Goal: Check status

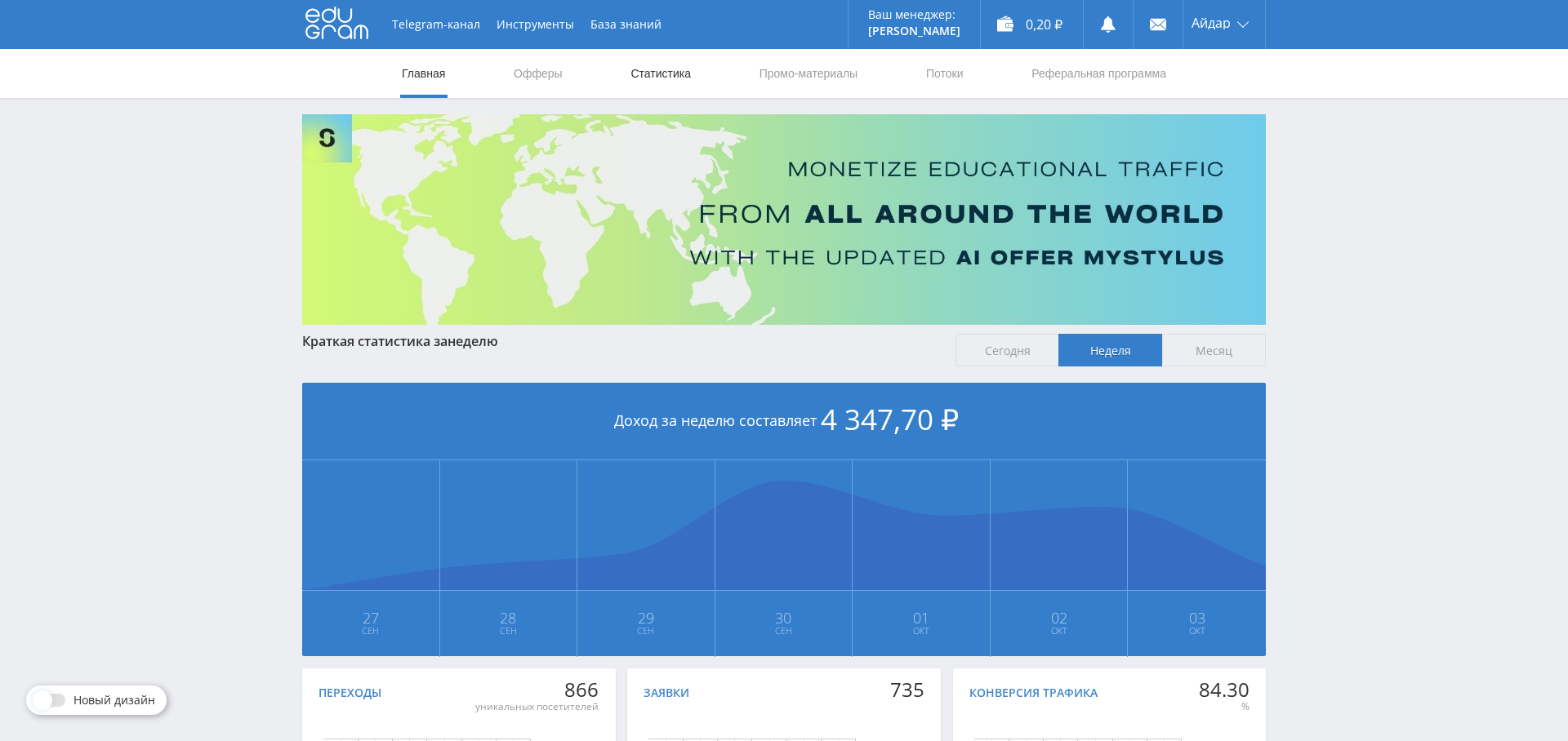
click at [671, 77] on link "Статистика" at bounding box center [660, 72] width 63 height 48
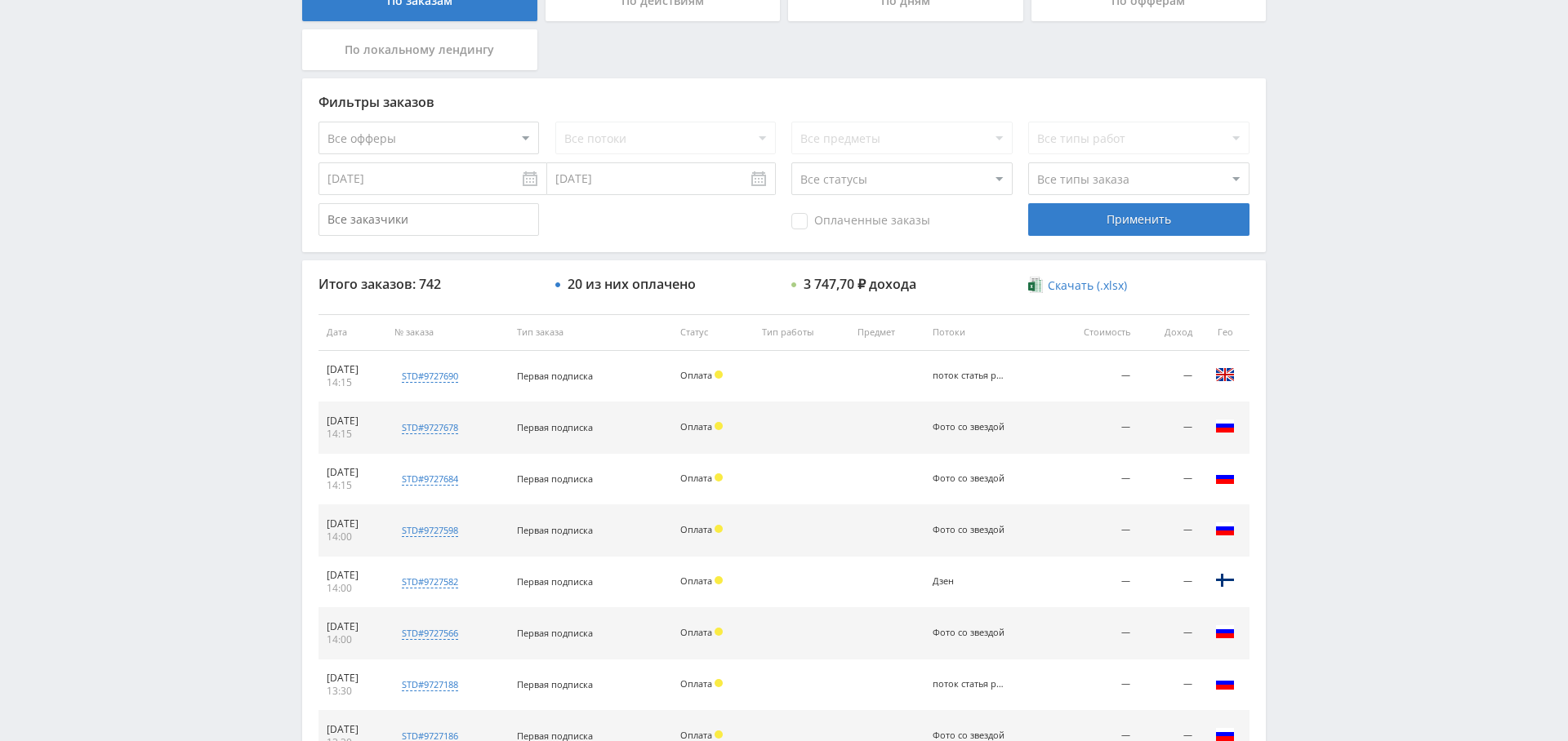
scroll to position [321, 0]
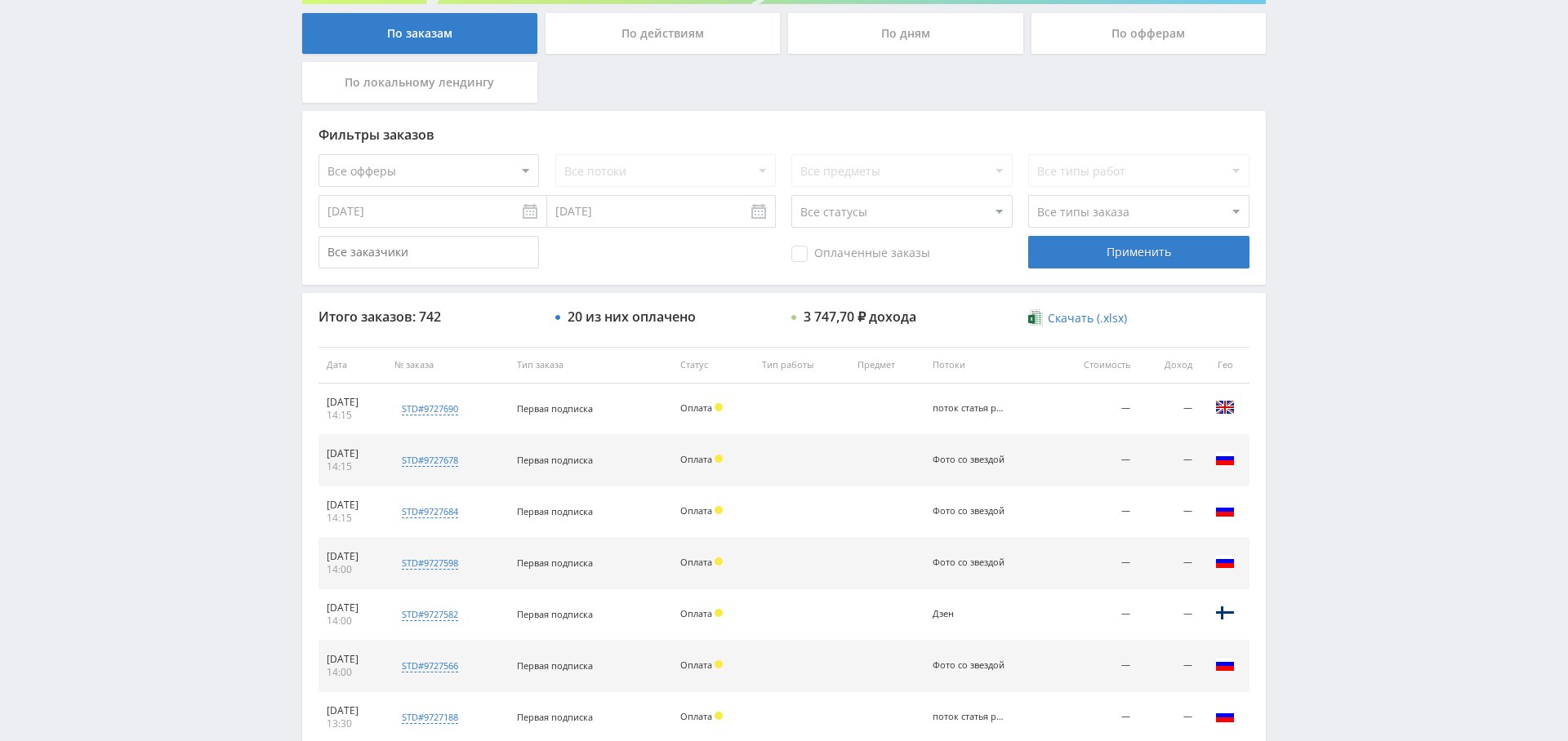
click at [511, 161] on select "Все офферы MyStylus MyStylus - Revshare Кэмп Studybay Автор24 Studybay [GEOGRAP…" at bounding box center [429, 170] width 221 height 33
select select "376"
click at [600, 165] on select "Все потоки поток статья рерайт Фото со звездой Нат. карта Код мастер [PERSON_NA…" at bounding box center [665, 170] width 221 height 33
select select "6646665"
click at [555, 154] on select "Все потоки поток статья рерайт Фото со звездой Нат. карта Код мастер [PERSON_NA…" at bounding box center [665, 170] width 221 height 33
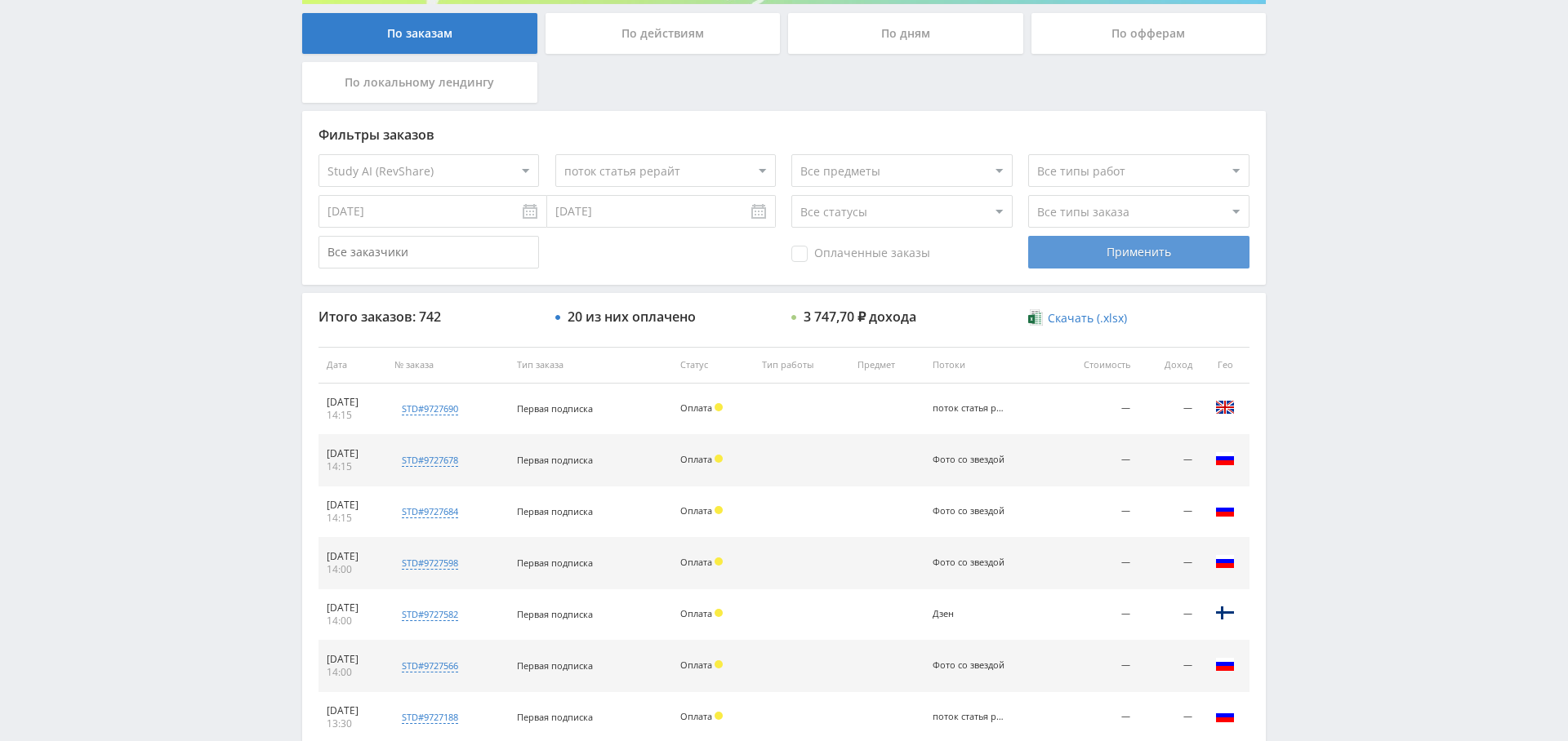
click at [1103, 260] on div "Применить" at bounding box center [1137, 251] width 221 height 33
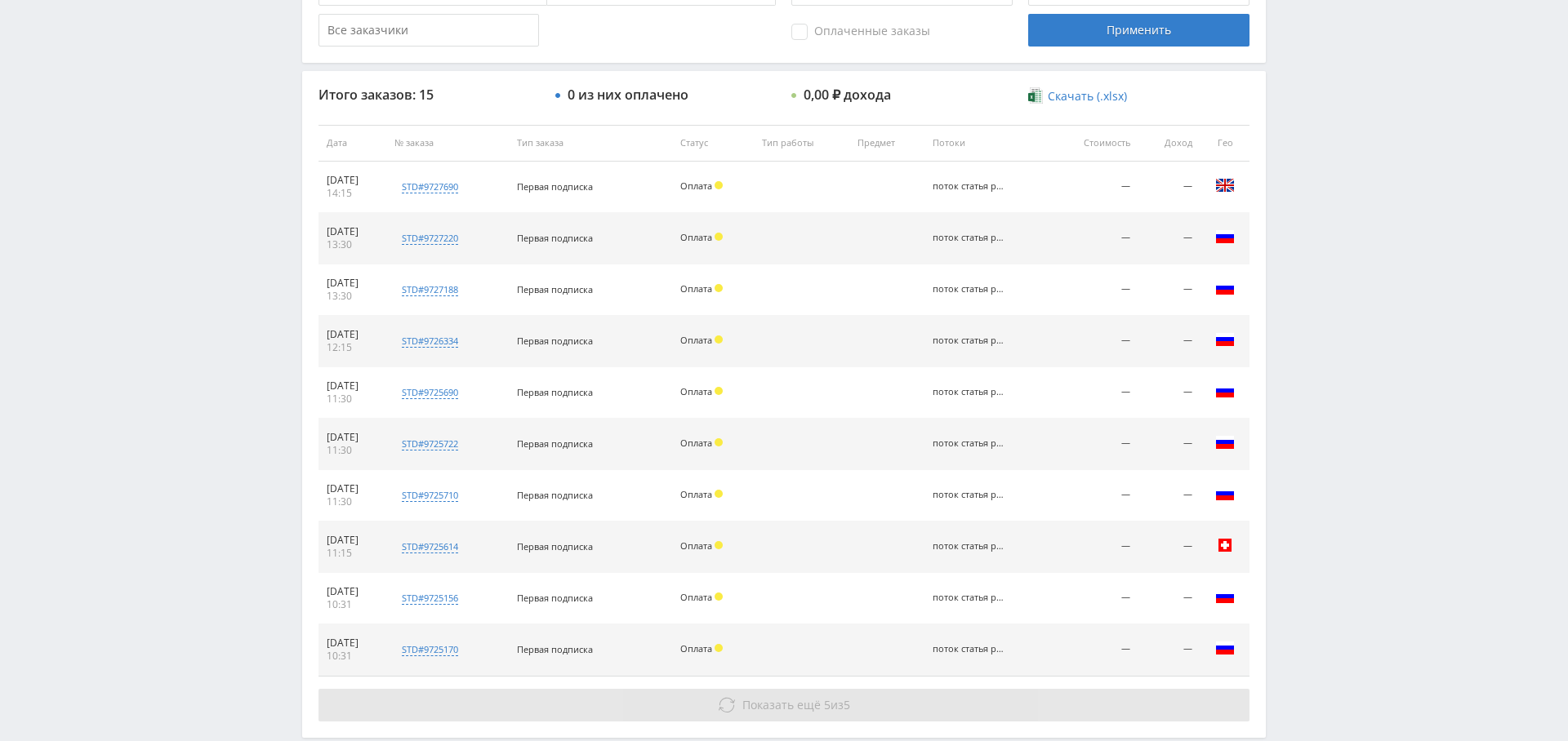
click at [770, 697] on span "Показать ещё" at bounding box center [781, 704] width 78 height 16
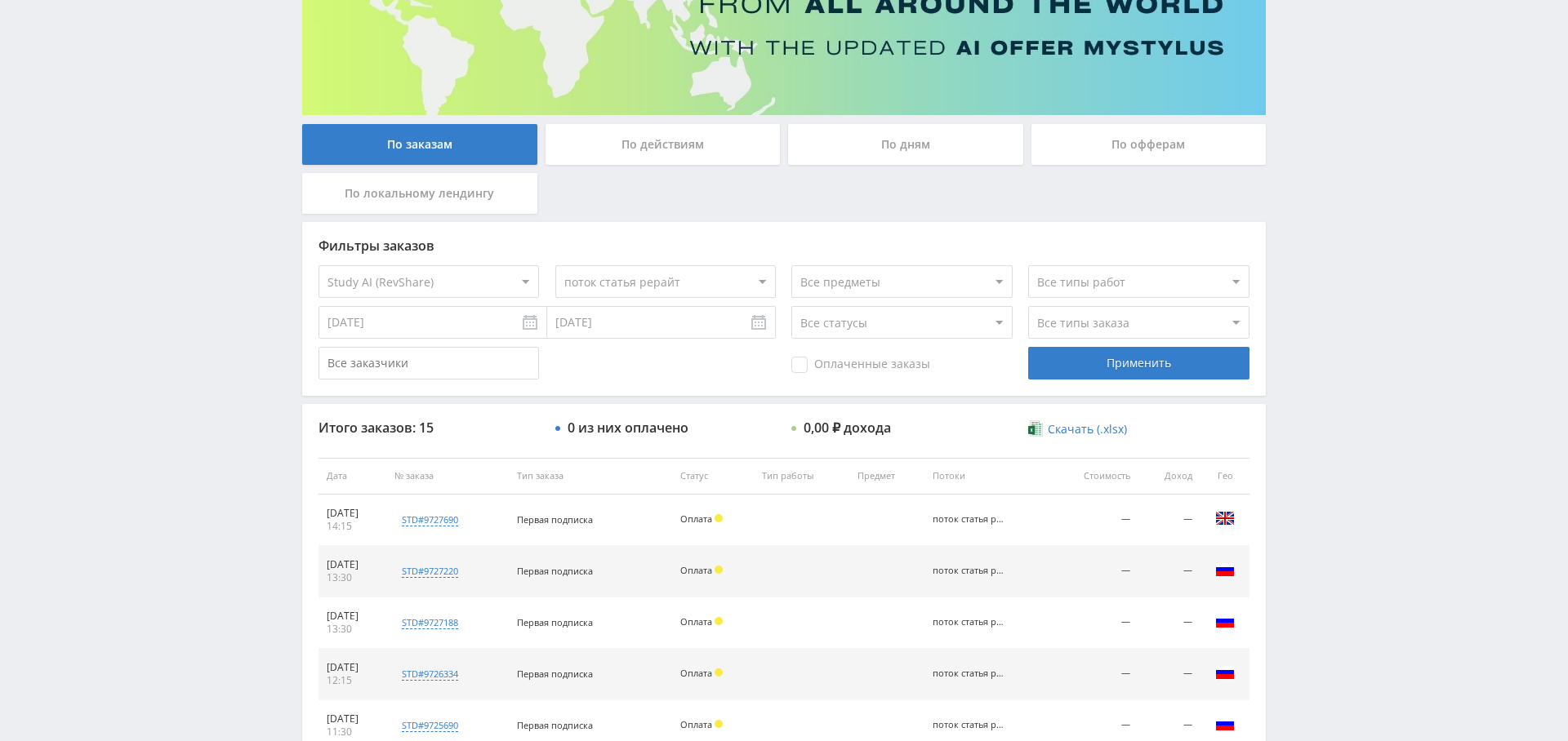
scroll to position [0, 0]
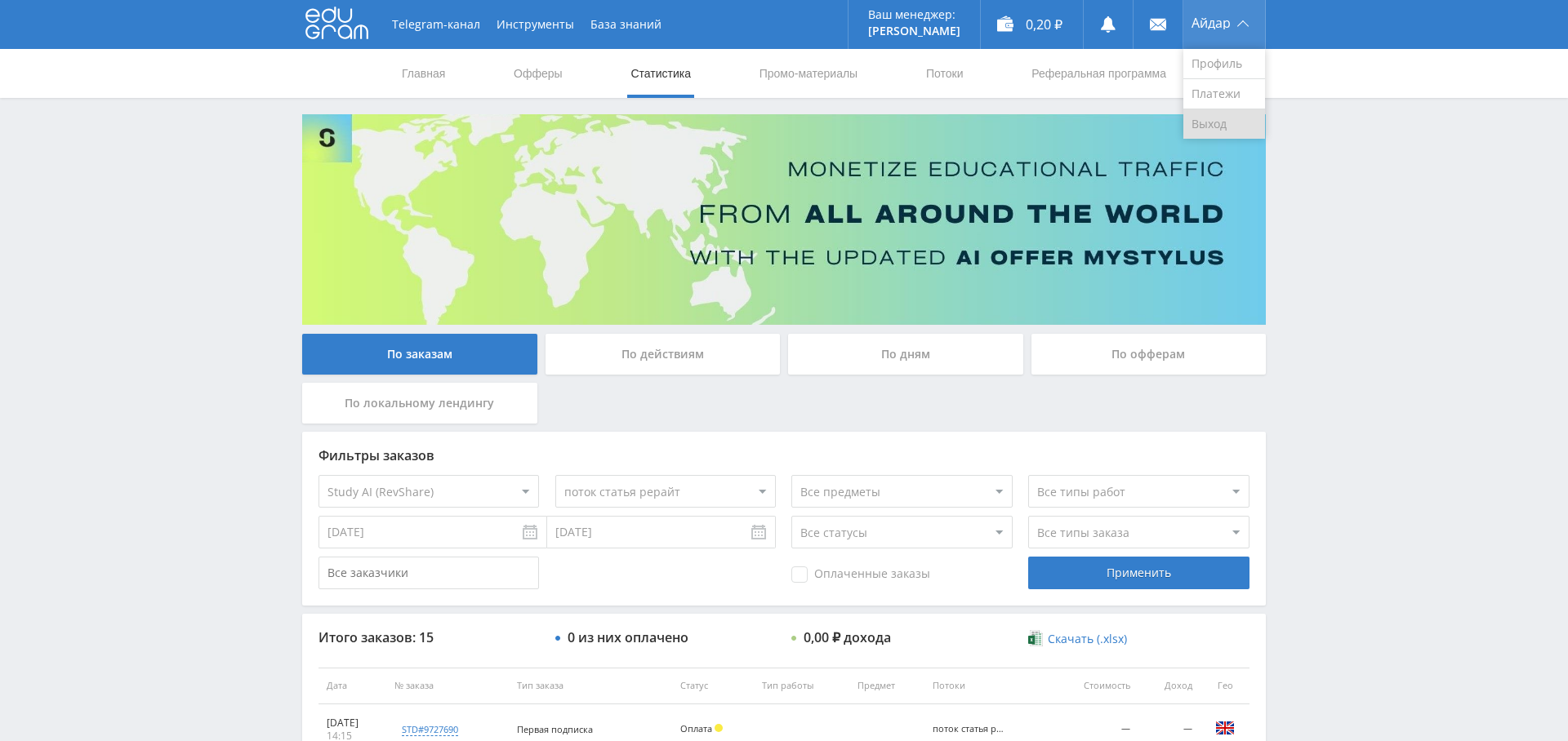
click at [1212, 130] on link "Выход" at bounding box center [1224, 125] width 81 height 30
